Goal: Find specific page/section: Find specific page/section

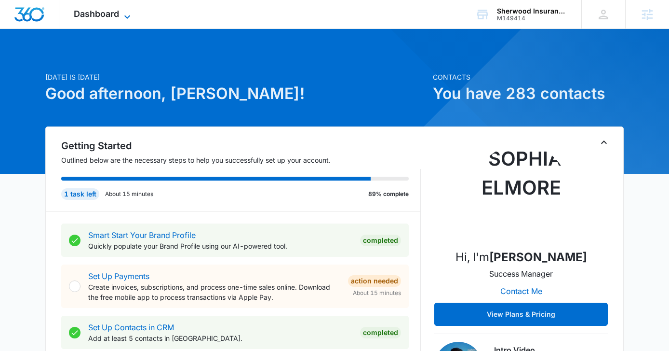
click at [123, 19] on icon at bounding box center [128, 17] width 12 height 12
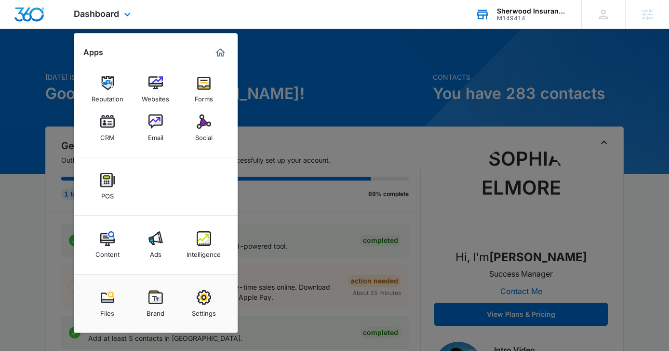
click at [497, 20] on div "M149414" at bounding box center [532, 18] width 70 height 7
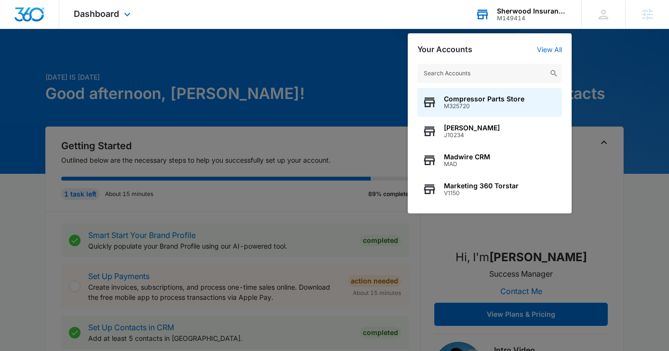
click at [438, 75] on input "text" at bounding box center [490, 73] width 145 height 19
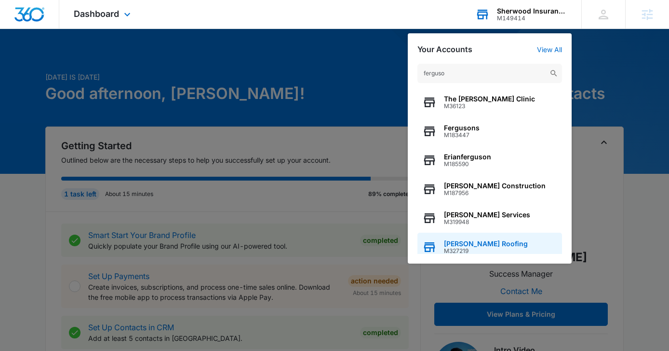
type input "ferguso"
click at [472, 246] on span "[PERSON_NAME] Roofing" at bounding box center [486, 244] width 84 height 8
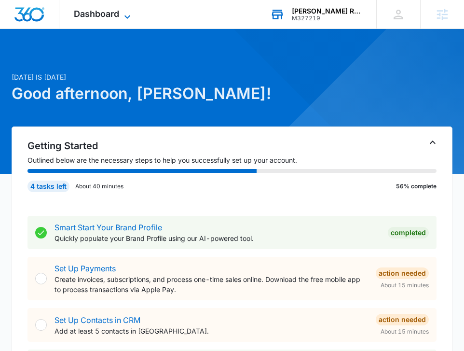
click at [123, 18] on icon at bounding box center [128, 17] width 12 height 12
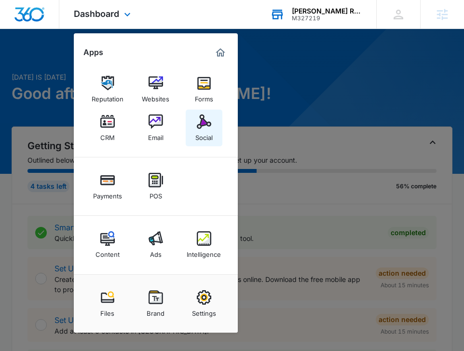
click at [206, 120] on img at bounding box center [204, 121] width 14 height 14
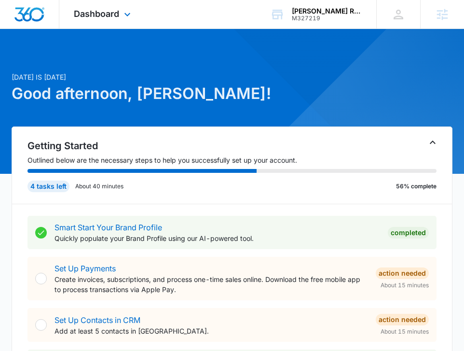
click at [117, 19] on div "Dashboard Apps Reputation Websites Forms CRM Email Social Payments POS Content …" at bounding box center [103, 14] width 88 height 28
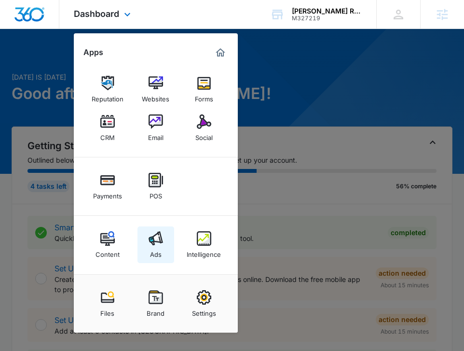
click at [156, 237] on img at bounding box center [156, 238] width 14 height 14
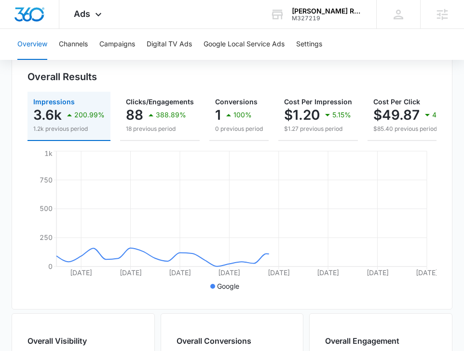
scroll to position [107, 0]
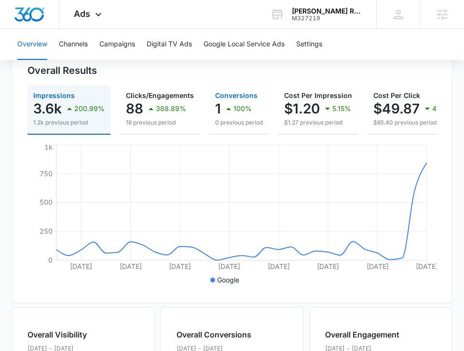
click at [209, 98] on button "Conversions 1 100% 0 previous period" at bounding box center [238, 109] width 59 height 49
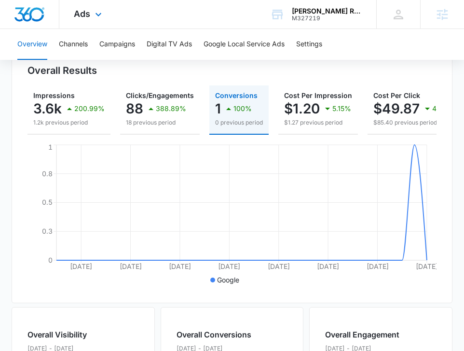
click at [68, 19] on div "Ads Apps Reputation Websites Forms CRM Email Social Payments POS Content Ads In…" at bounding box center [88, 14] width 59 height 28
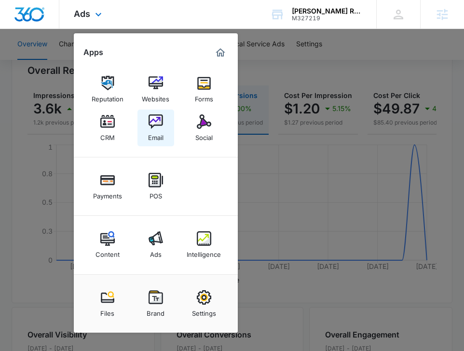
click at [151, 125] on img at bounding box center [156, 121] width 14 height 14
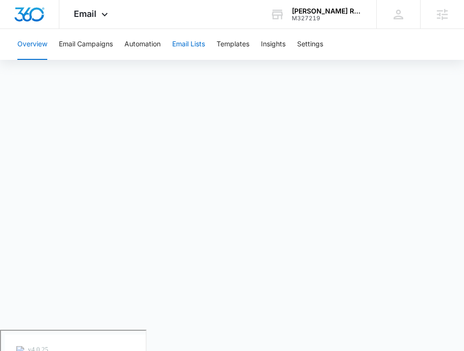
click at [177, 45] on button "Email Lists" at bounding box center [188, 44] width 33 height 31
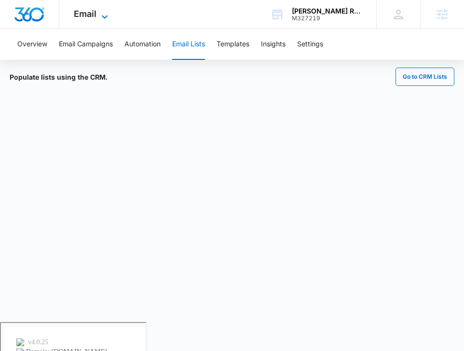
click at [82, 14] on span "Email" at bounding box center [85, 14] width 23 height 10
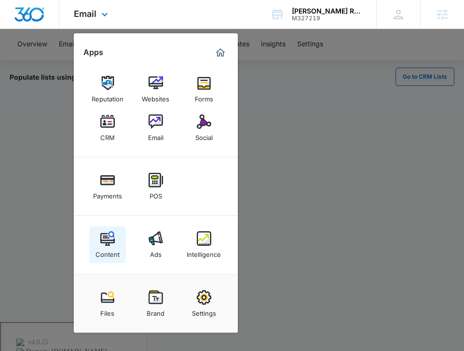
click at [93, 237] on link "Content" at bounding box center [107, 244] width 37 height 37
